Goal: Use online tool/utility

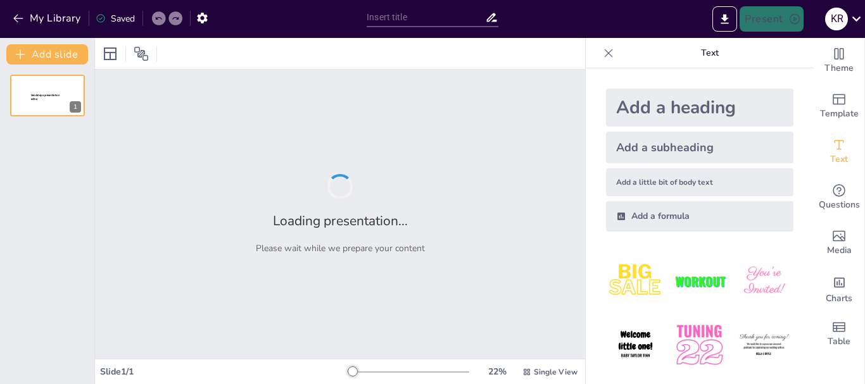
type input "Investigación en la Niñez: Enfoques de Trabajo de Campo en Etapas Tempranas y M…"
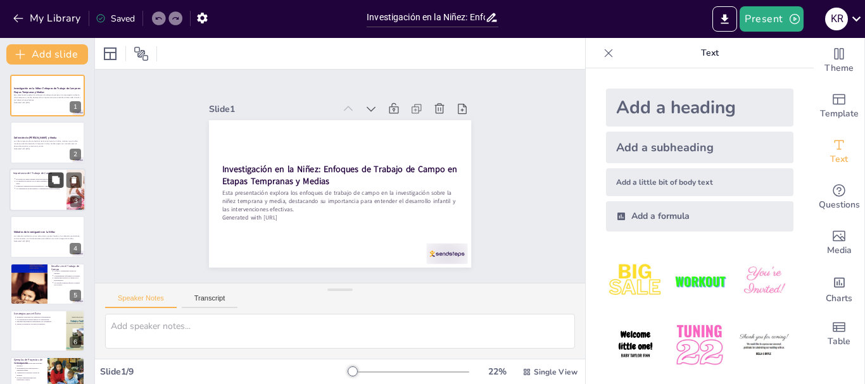
click at [56, 175] on button at bounding box center [55, 179] width 15 height 15
type textarea "La observación en contextos naturales es esencial para comprender cómo los niño…"
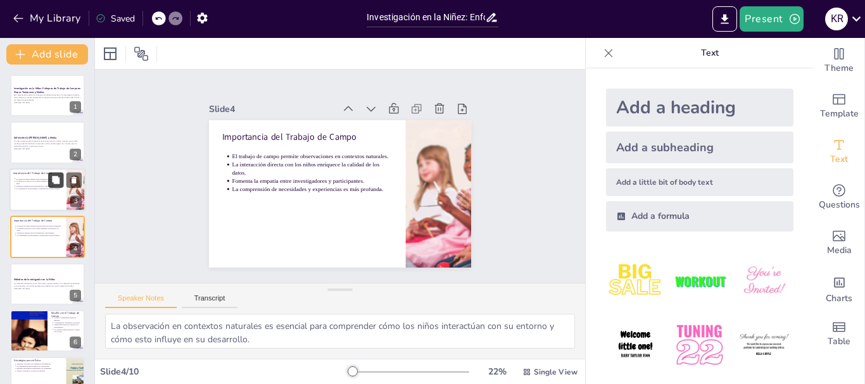
scroll to position [13, 0]
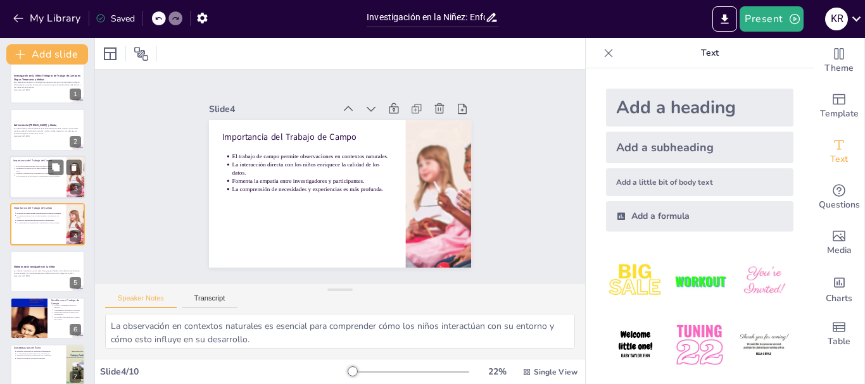
click at [42, 174] on p "Fomenta la empatía entre investigadores y participantes." at bounding box center [39, 173] width 47 height 3
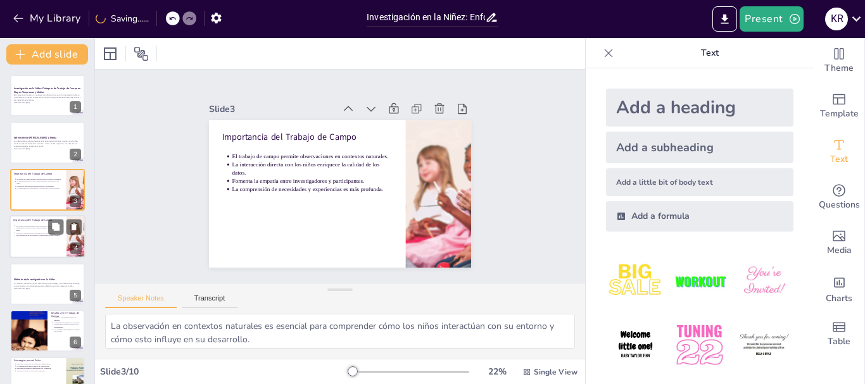
click at [43, 221] on p "Importancia del Trabajo de Campo" at bounding box center [37, 220] width 49 height 4
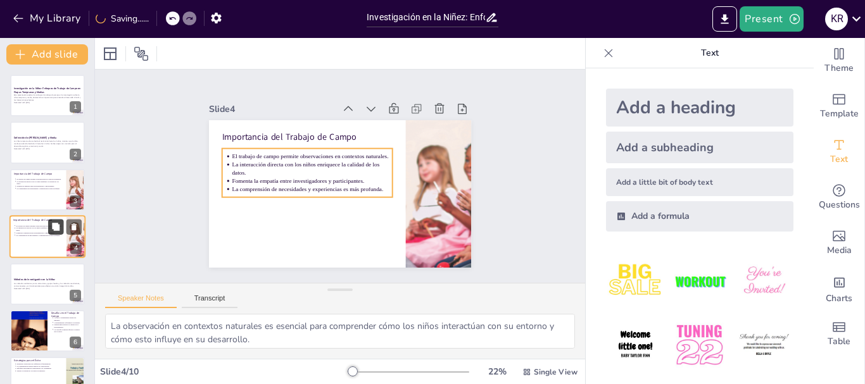
scroll to position [13, 0]
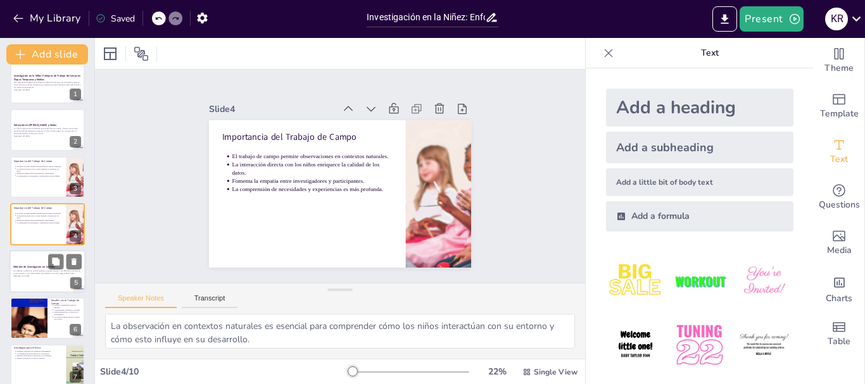
click at [24, 277] on p "Generated with [URL]" at bounding box center [47, 276] width 68 height 3
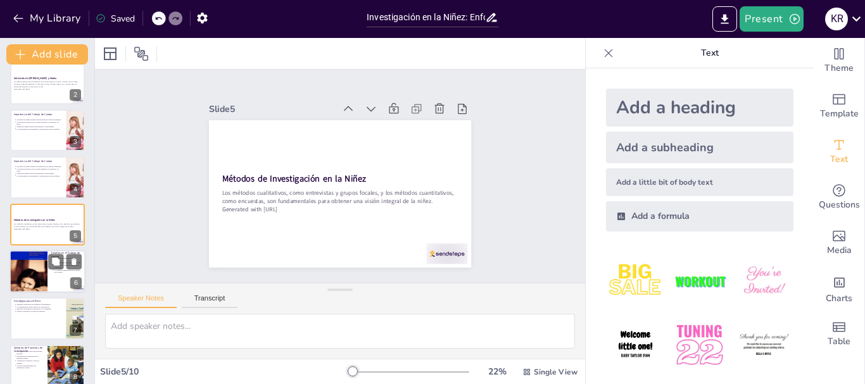
scroll to position [167, 0]
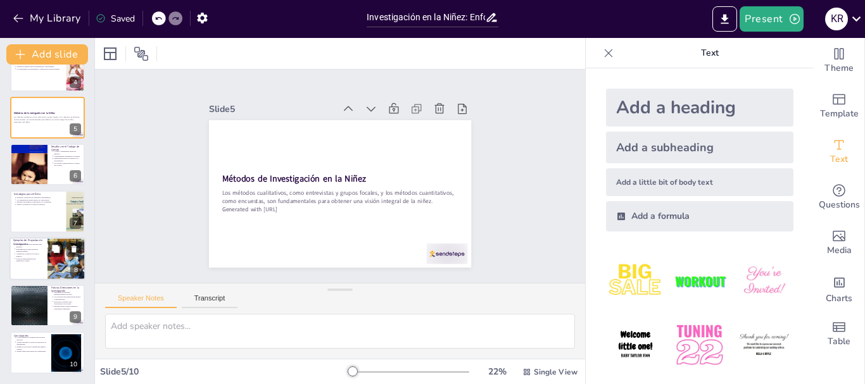
click at [23, 258] on p "Políticas implementadas han beneficiado a niños." at bounding box center [30, 260] width 28 height 5
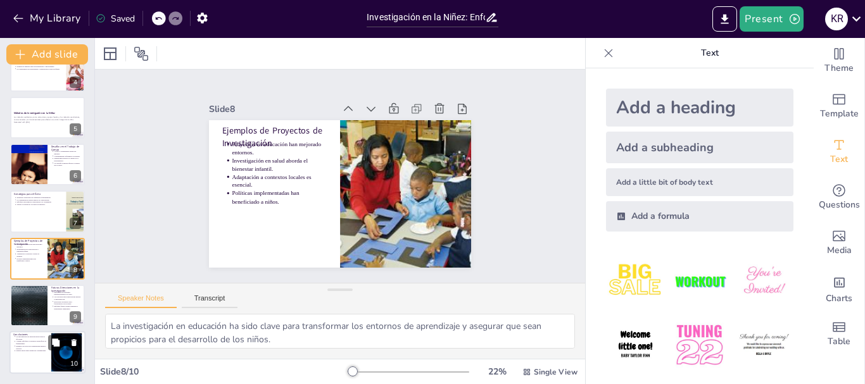
click at [30, 356] on div at bounding box center [47, 353] width 76 height 43
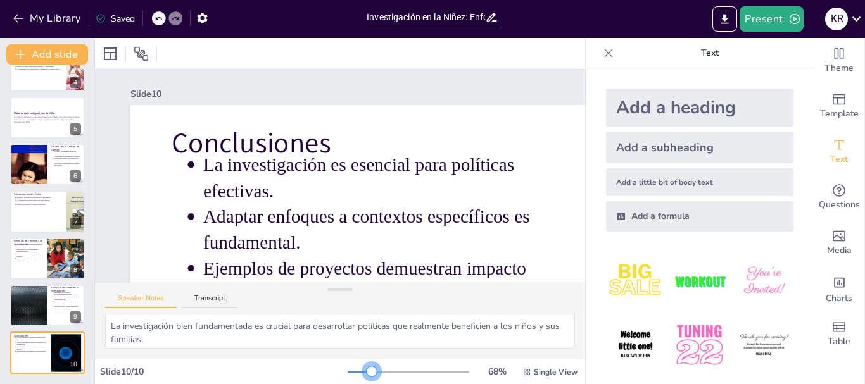
click at [364, 371] on div at bounding box center [409, 372] width 122 height 10
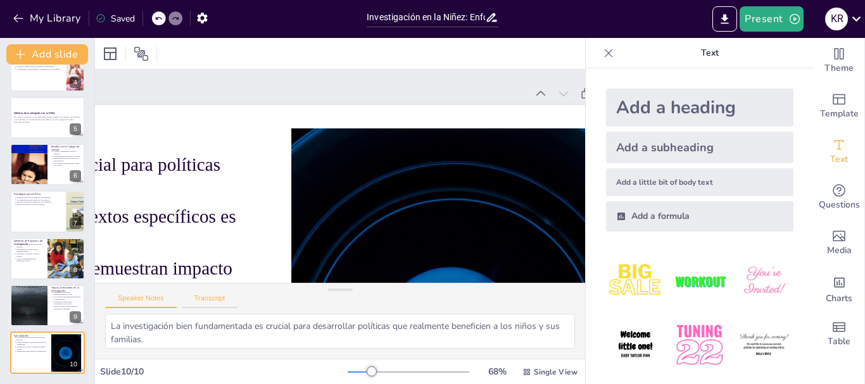
scroll to position [0, 296]
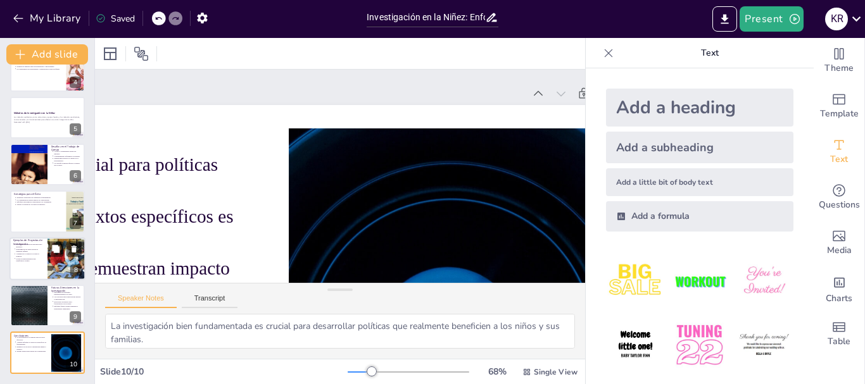
click at [14, 250] on ul "Proyectos en educación han mejorado entornos. Investigación en salud aborda el …" at bounding box center [28, 252] width 30 height 19
type textarea "La investigación en educación ha sido clave para transformar los entornos de ap…"
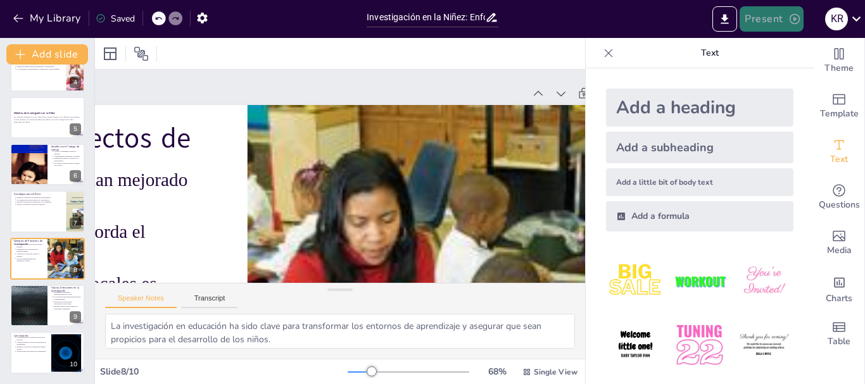
click at [797, 18] on icon "button" at bounding box center [794, 19] width 13 height 13
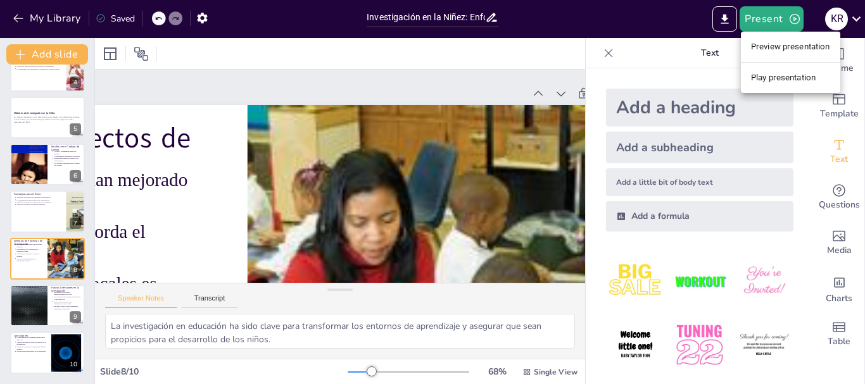
click at [792, 81] on li "Play presentation" at bounding box center [790, 78] width 99 height 20
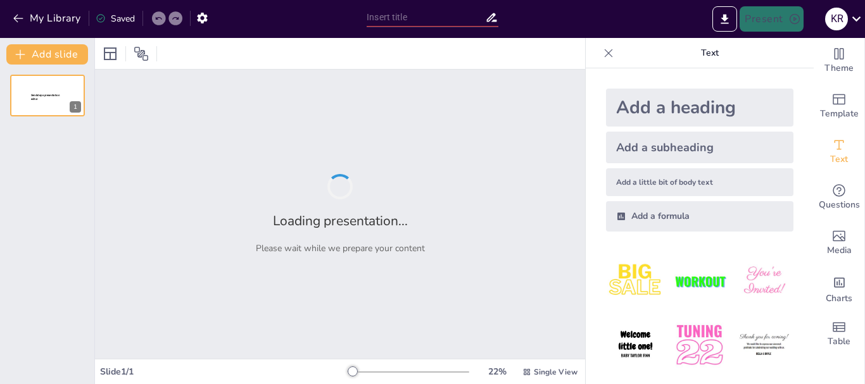
type input "Investigación en la Niñez: Enfoques de Trabajo de Campo en Etapas Tempranas y M…"
